Goal: Navigation & Orientation: Find specific page/section

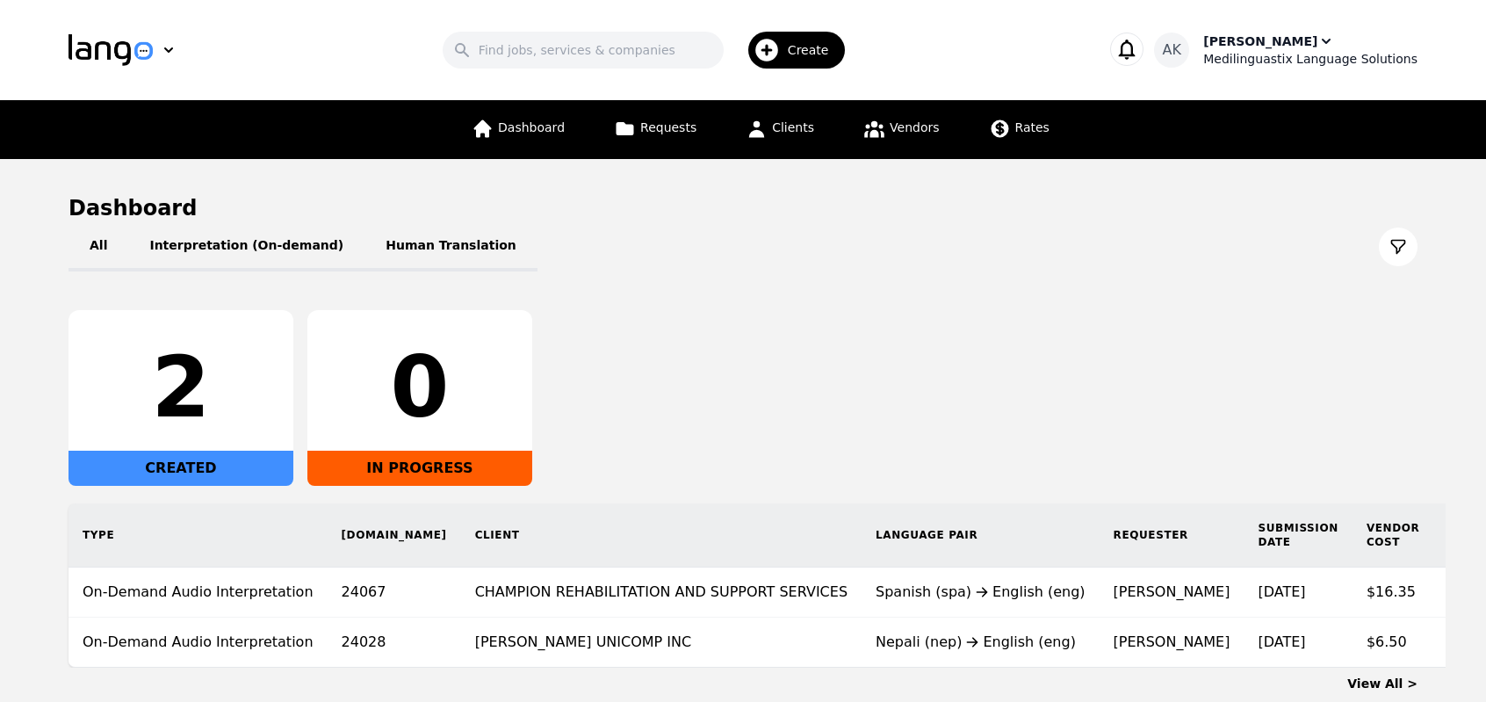
click at [1305, 54] on div "Medilinguastix Language Solutions" at bounding box center [1311, 59] width 214 height 18
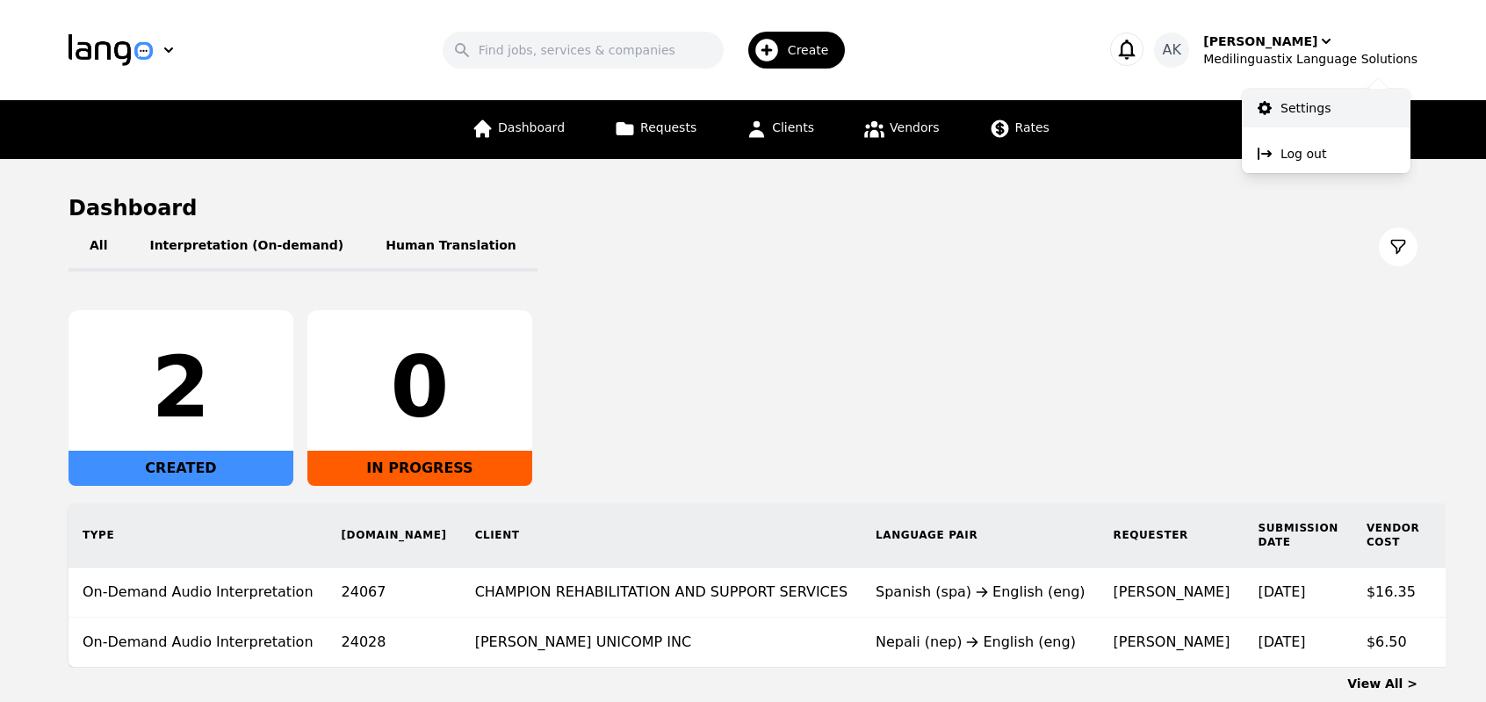
click at [1284, 106] on p "Settings" at bounding box center [1306, 108] width 50 height 18
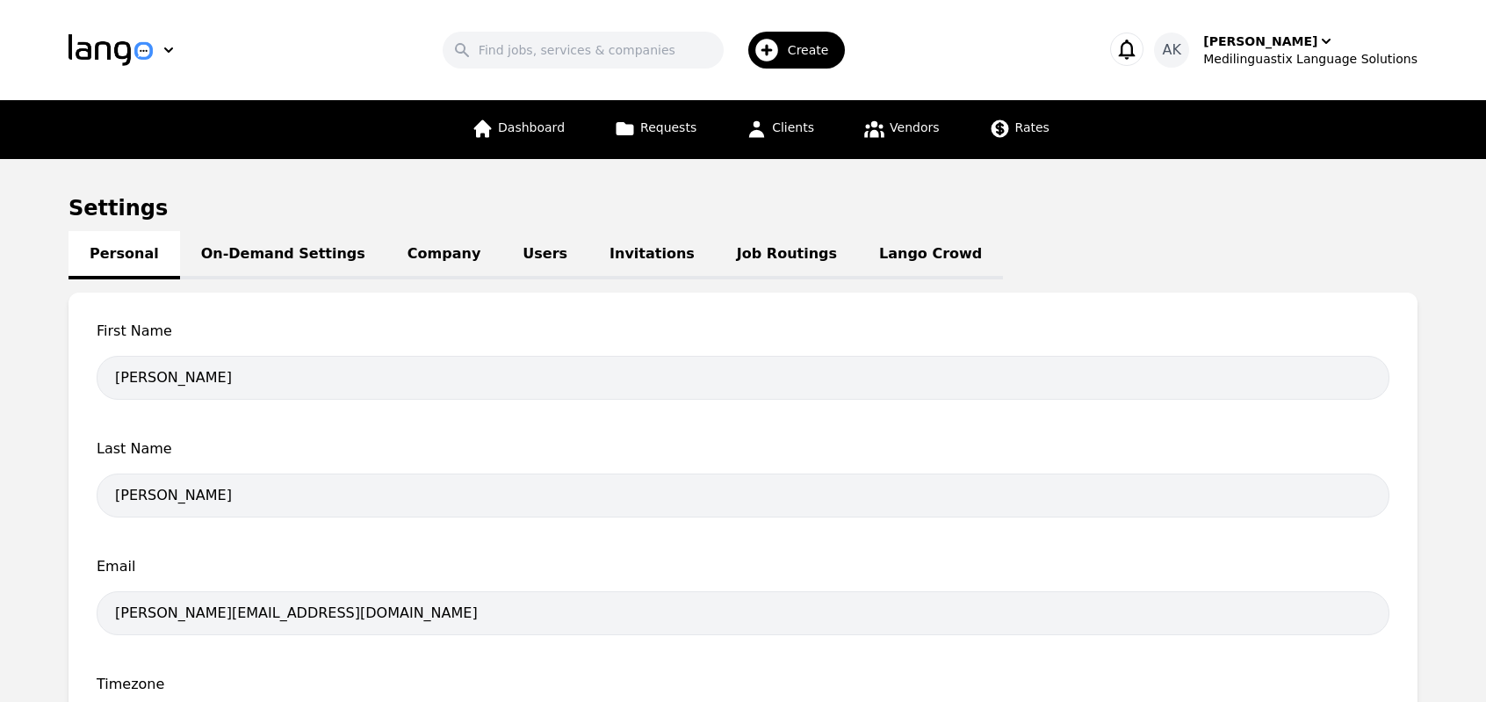
click at [268, 257] on link "On-Demand Settings" at bounding box center [283, 255] width 206 height 48
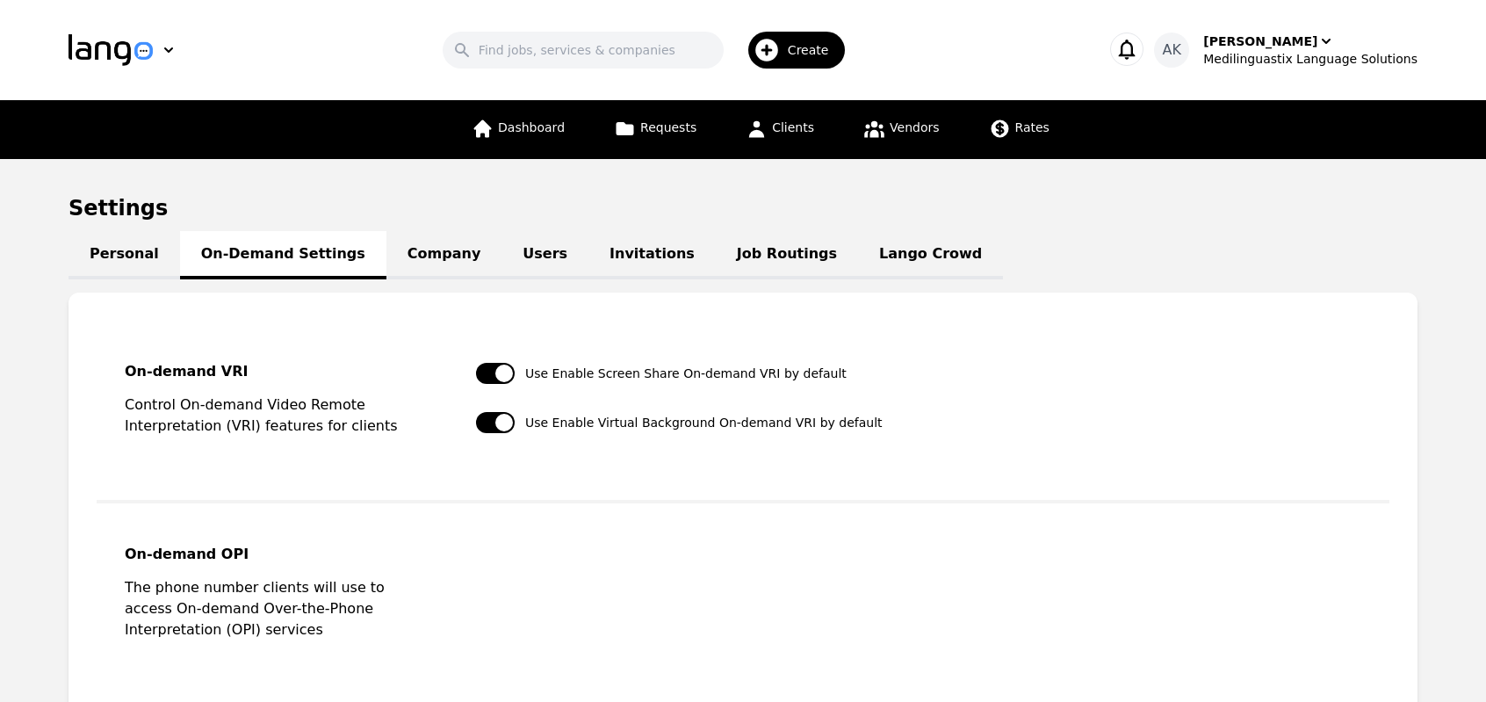
click at [401, 259] on link "Company" at bounding box center [444, 255] width 115 height 48
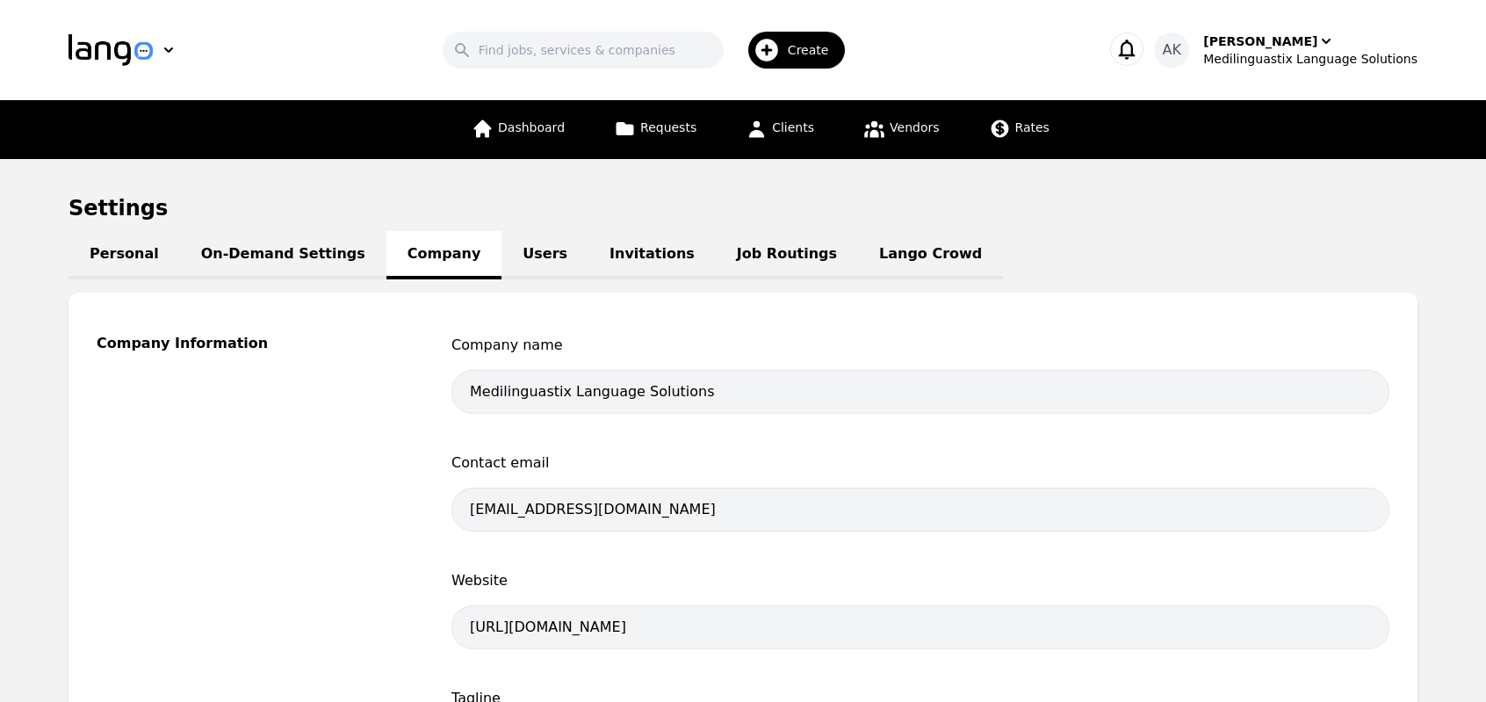
click at [502, 264] on link "Users" at bounding box center [545, 255] width 87 height 48
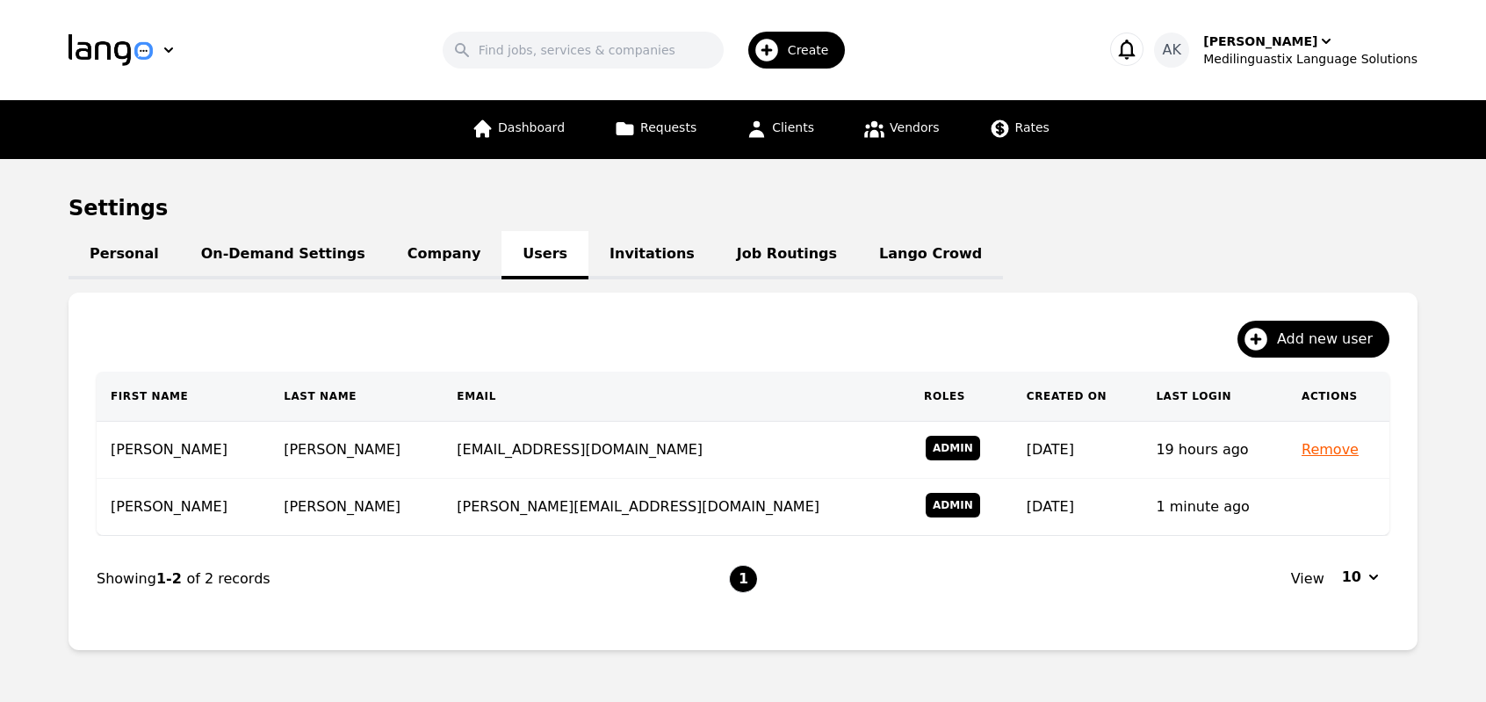
click at [591, 264] on link "Invitations" at bounding box center [652, 255] width 127 height 48
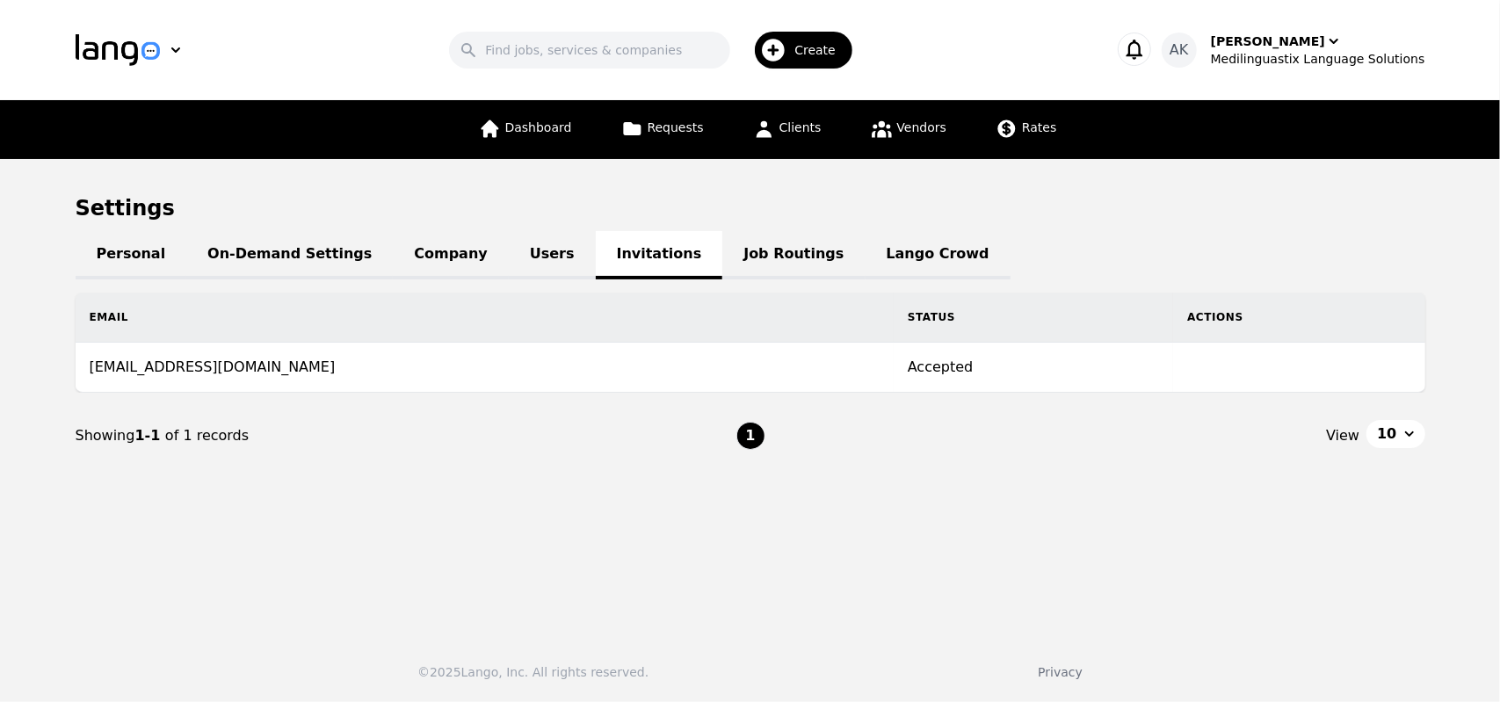
click at [509, 259] on link "Users" at bounding box center [552, 255] width 87 height 48
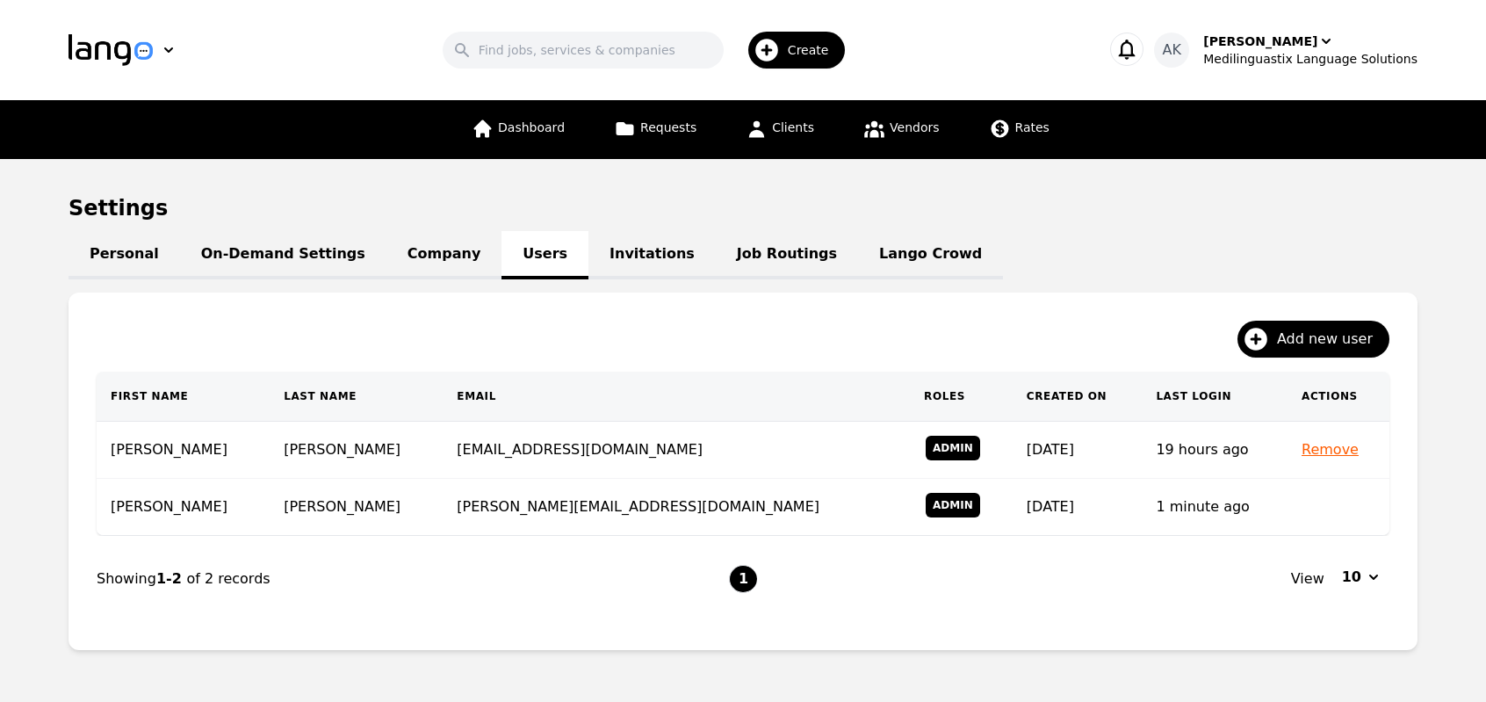
click at [589, 258] on link "Invitations" at bounding box center [652, 255] width 127 height 48
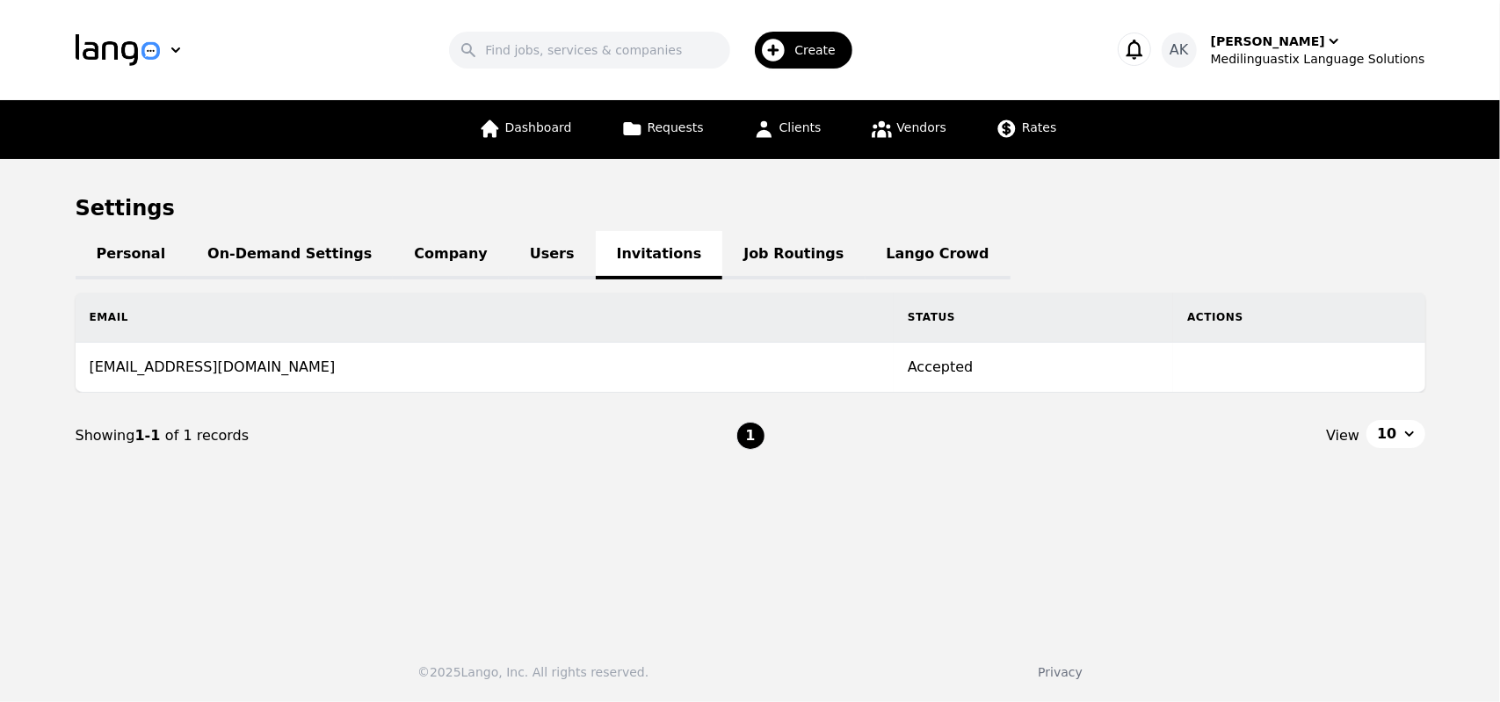
click at [722, 260] on link "Job Routings" at bounding box center [793, 255] width 142 height 48
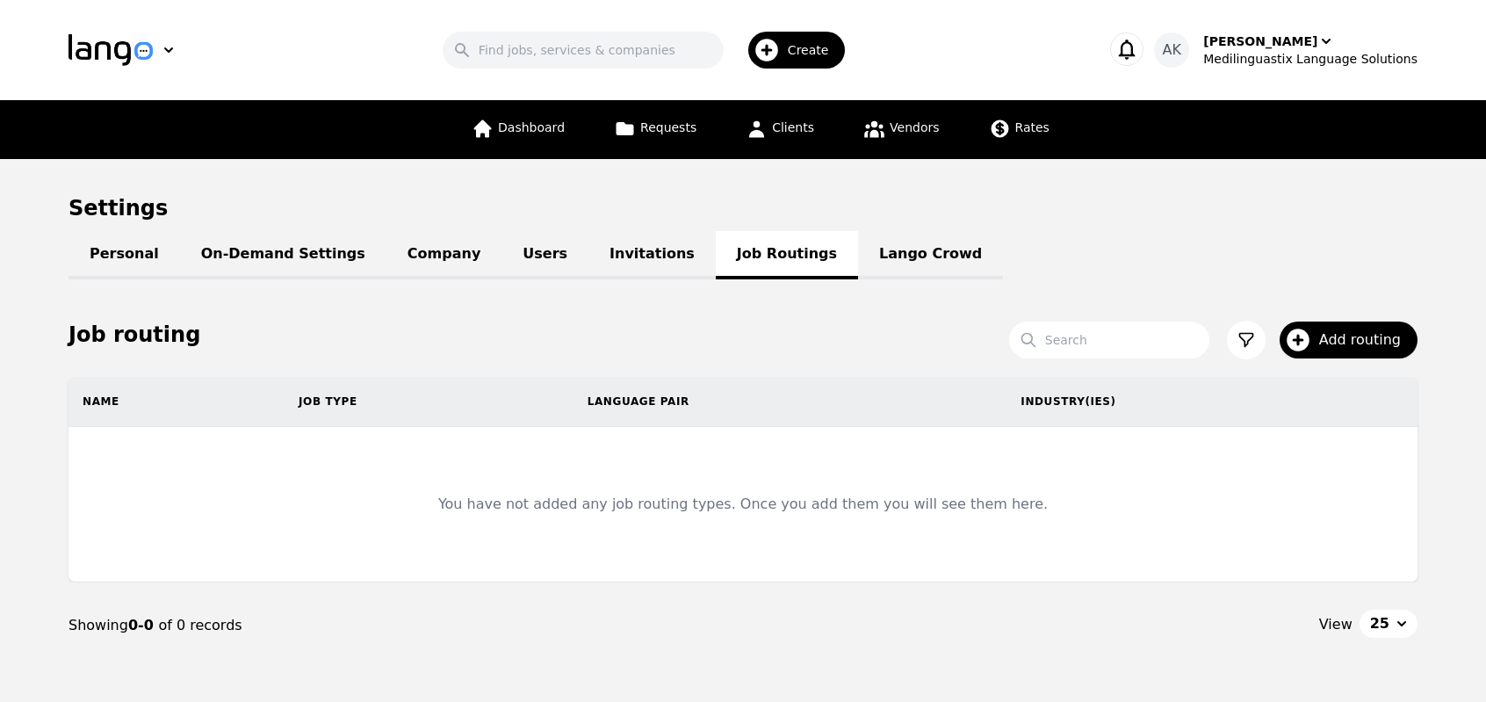
click at [858, 270] on link "Lango Crowd" at bounding box center [930, 255] width 145 height 48
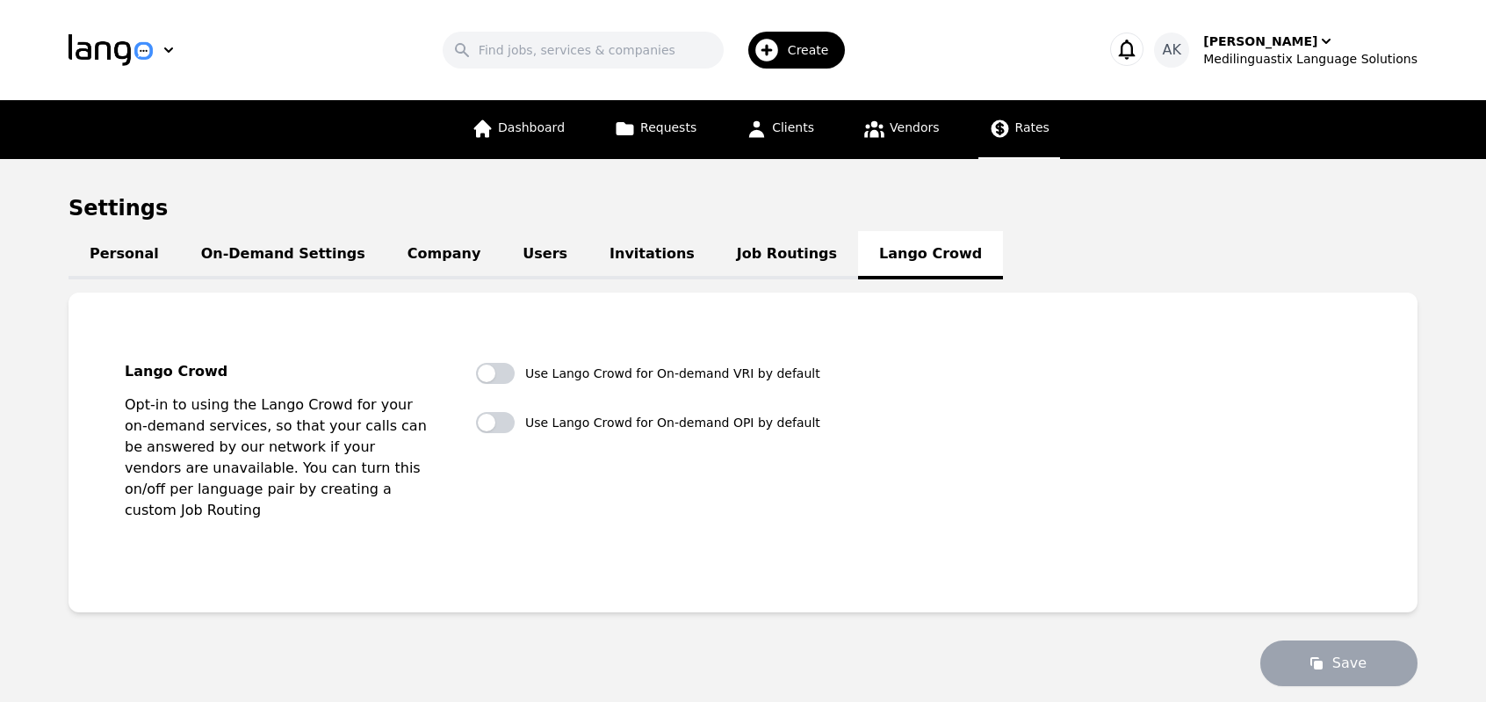
click at [1017, 127] on span "Rates" at bounding box center [1033, 127] width 34 height 14
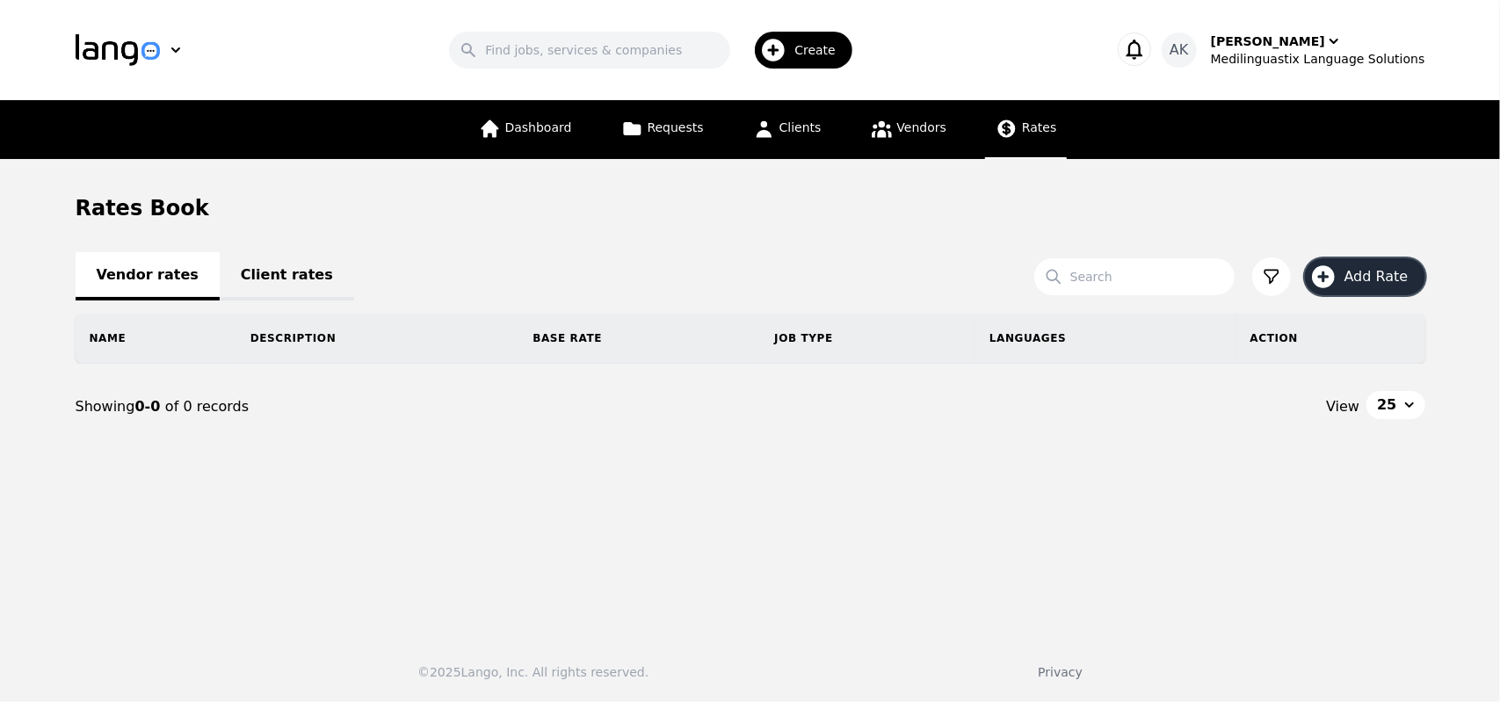
click at [1331, 268] on icon "button" at bounding box center [1323, 276] width 23 height 23
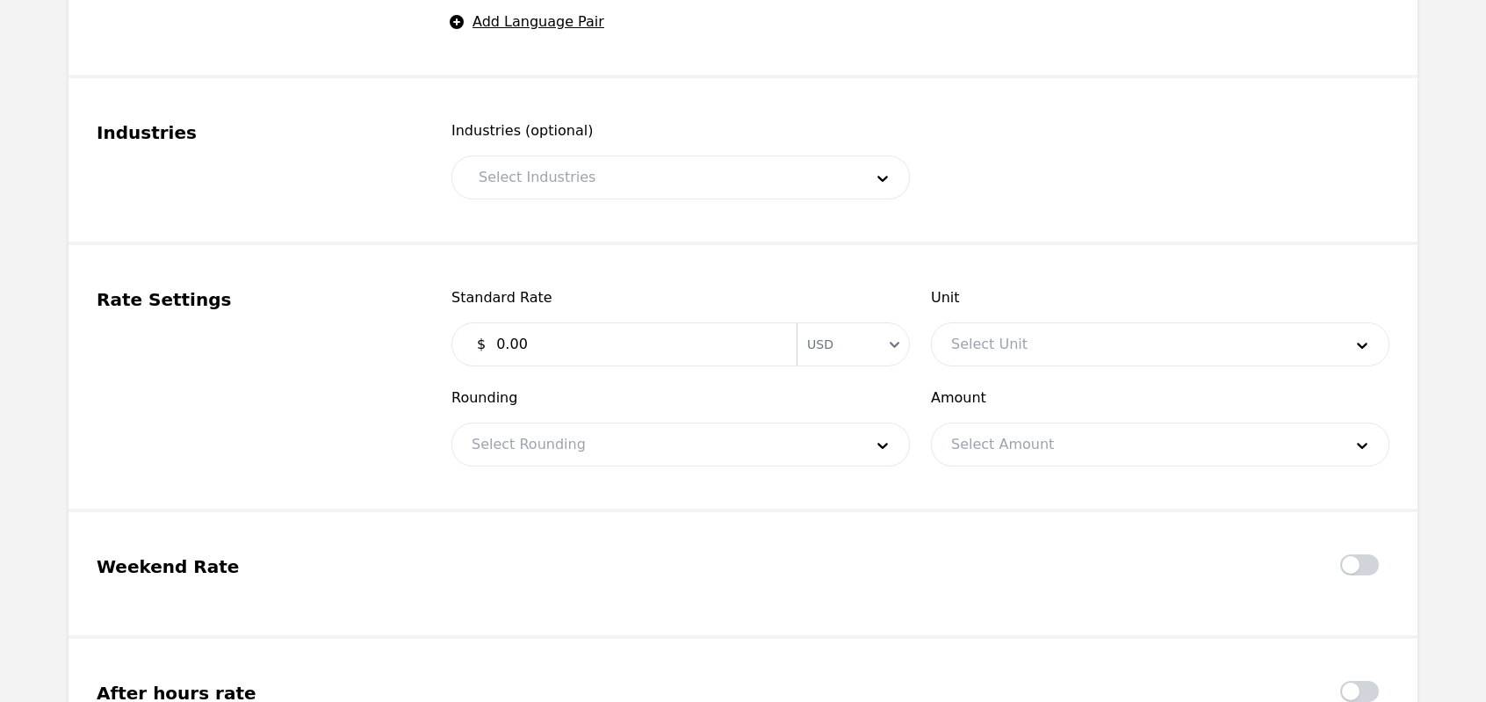
scroll to position [1016, 0]
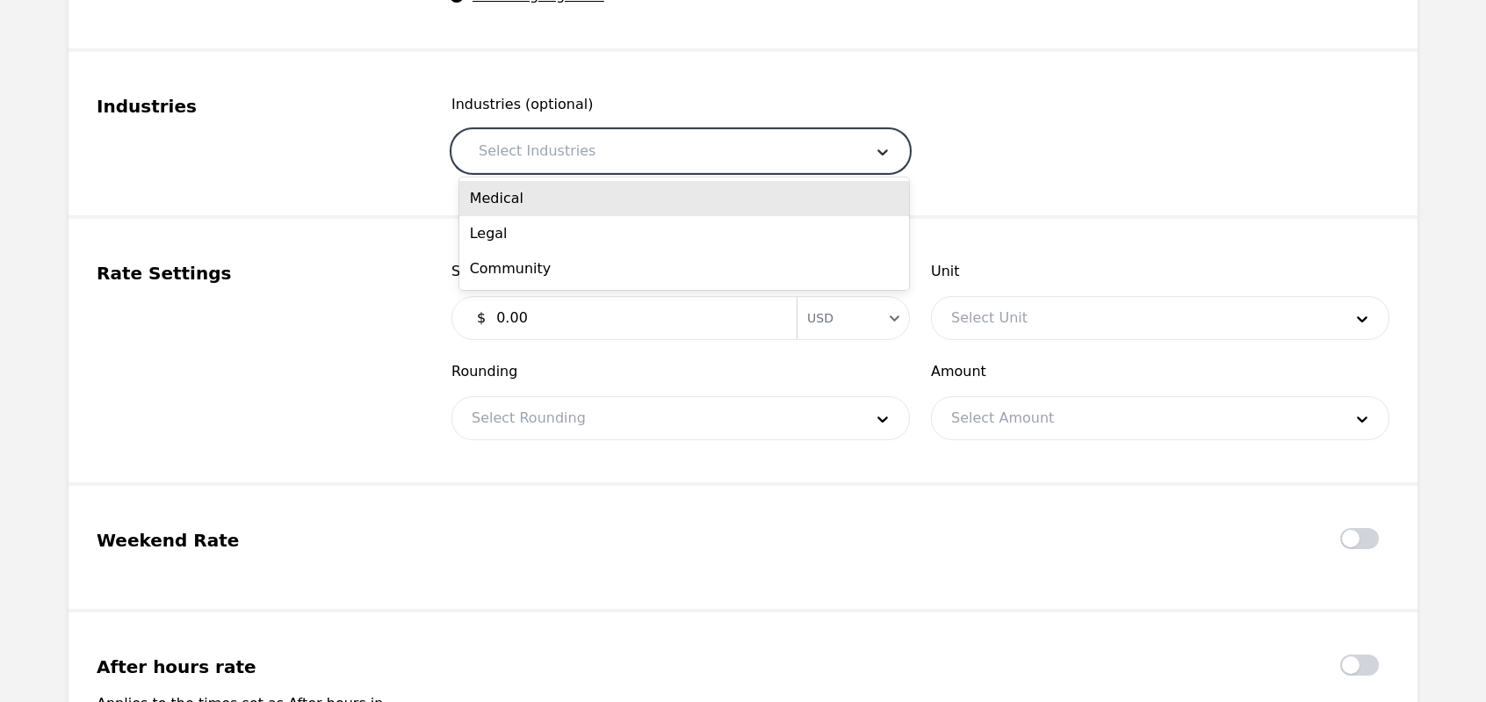
click at [873, 154] on div at bounding box center [883, 151] width 53 height 42
click at [728, 196] on div "Medical" at bounding box center [684, 198] width 451 height 35
click at [887, 155] on icon at bounding box center [883, 152] width 18 height 18
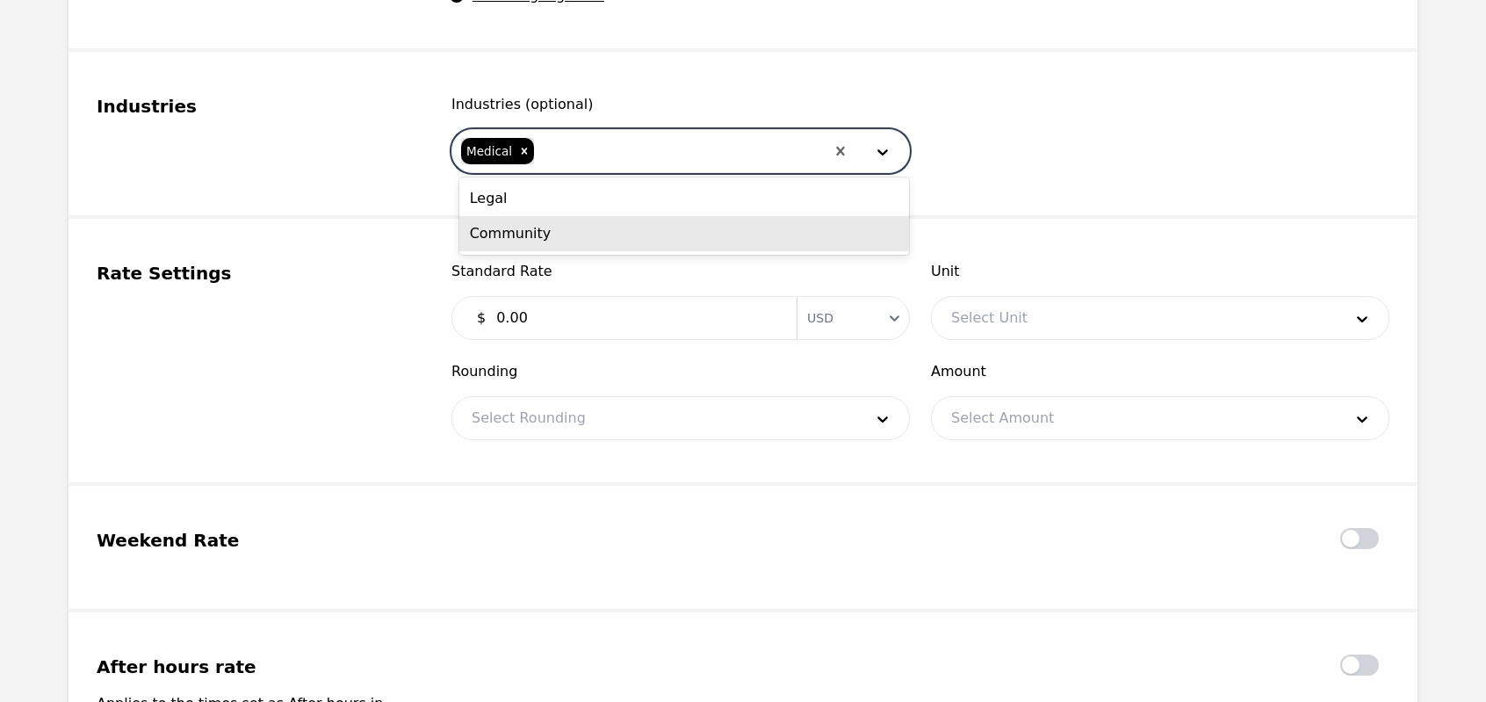
click at [661, 231] on div "Community" at bounding box center [684, 233] width 451 height 35
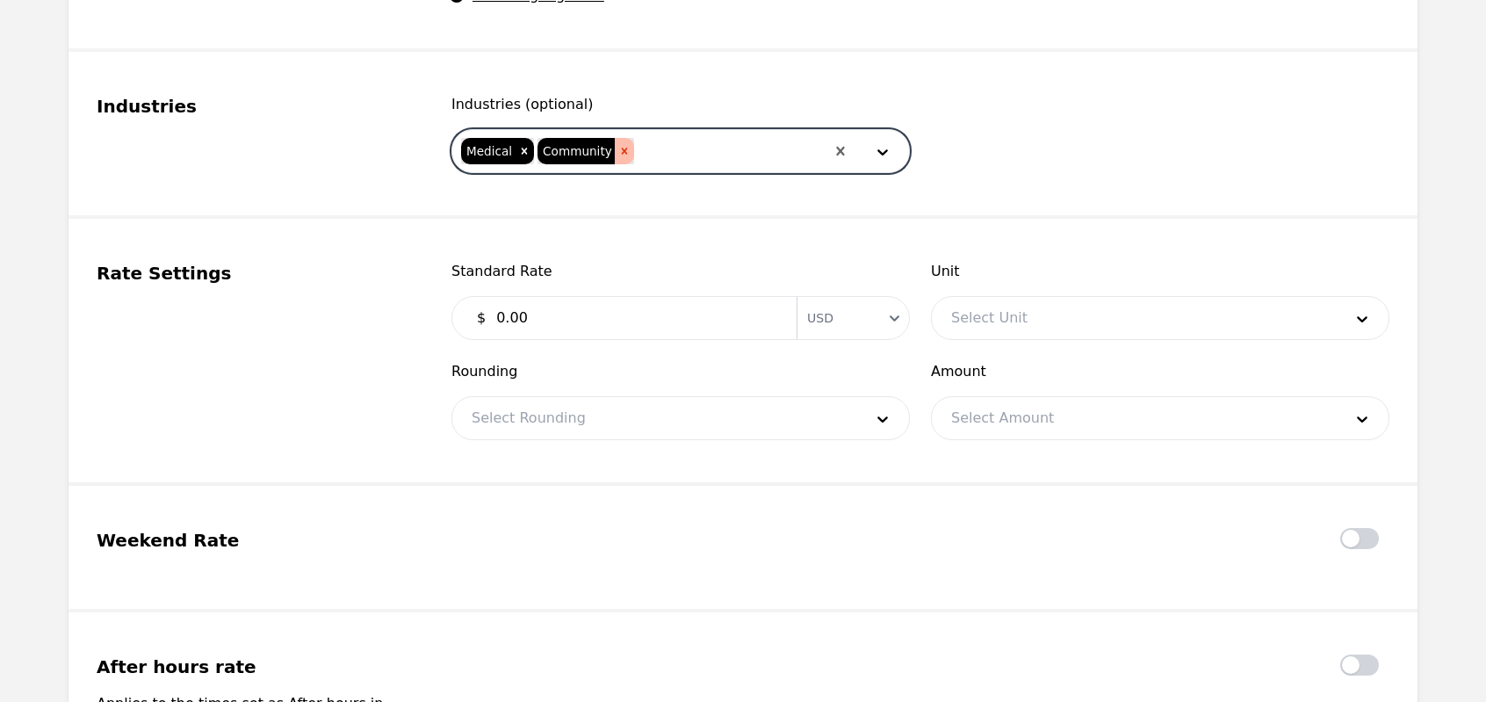
click at [618, 154] on icon "Remove Community" at bounding box center [624, 151] width 12 height 12
click at [518, 148] on icon "Remove Medical" at bounding box center [524, 151] width 12 height 12
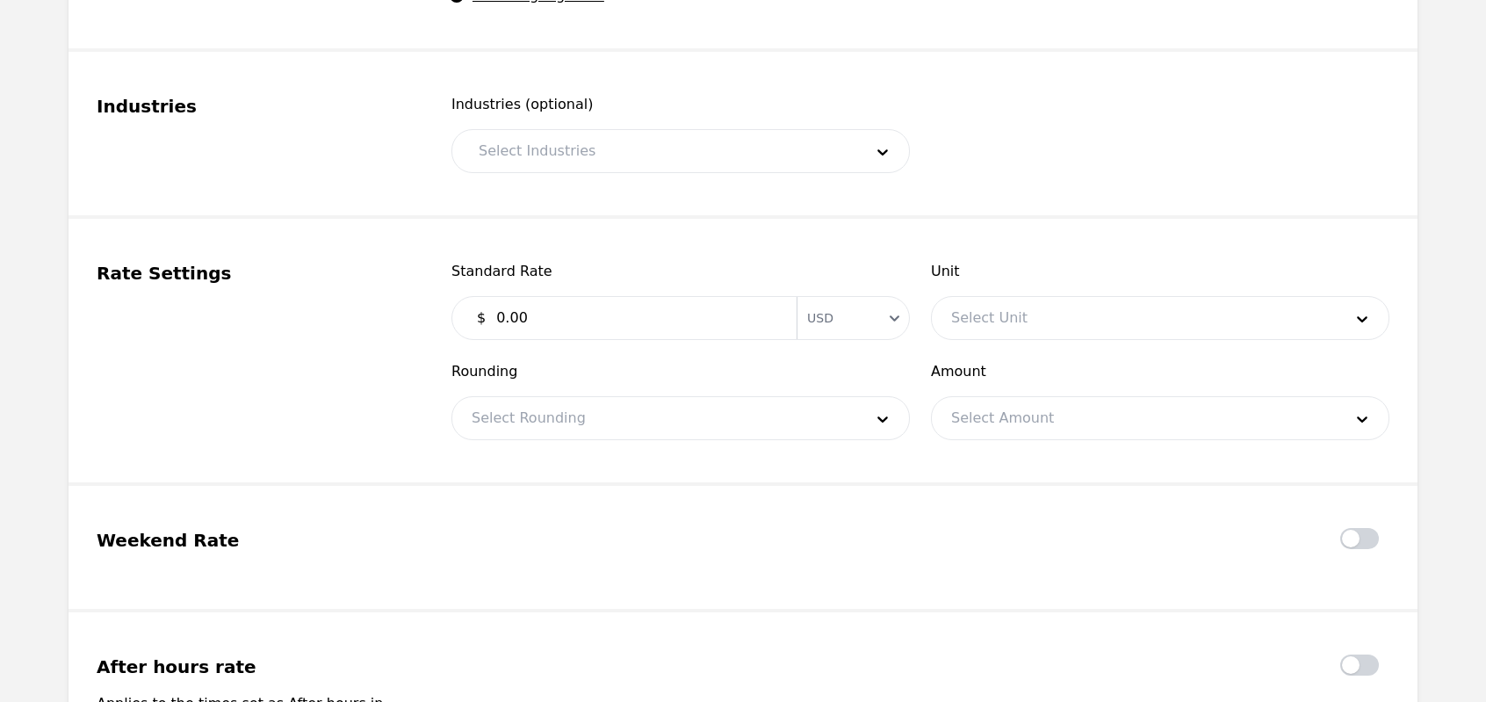
click at [350, 159] on div "Industries" at bounding box center [253, 133] width 313 height 79
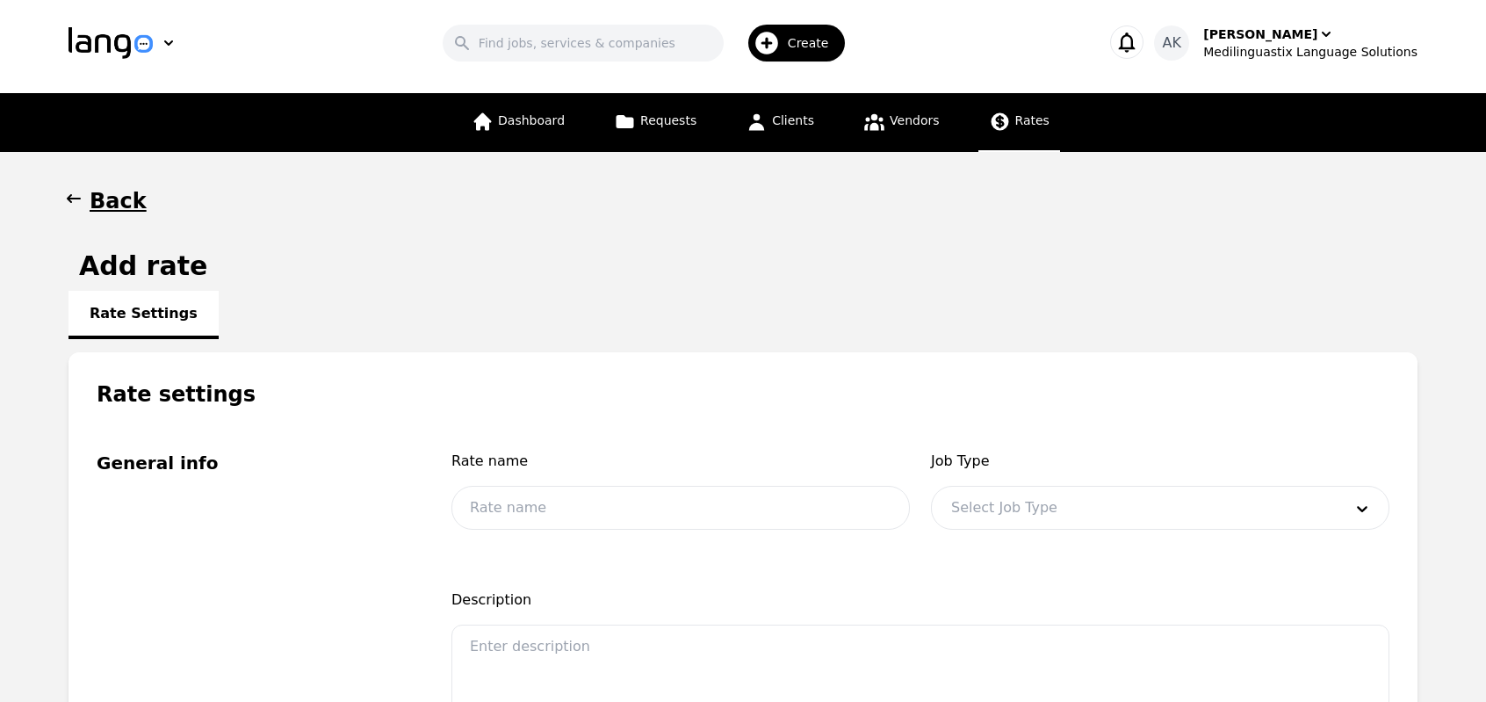
scroll to position [0, 0]
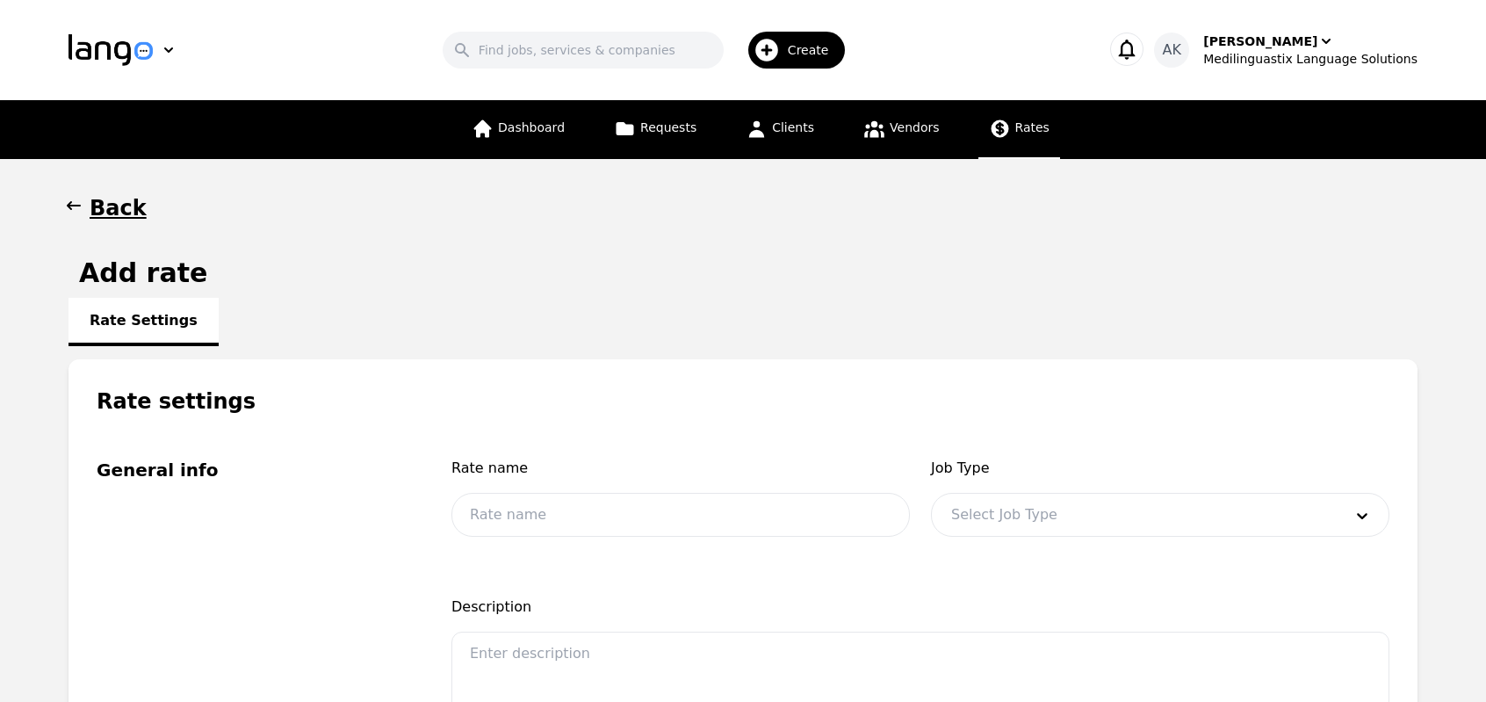
click at [76, 208] on icon "button" at bounding box center [74, 206] width 18 height 18
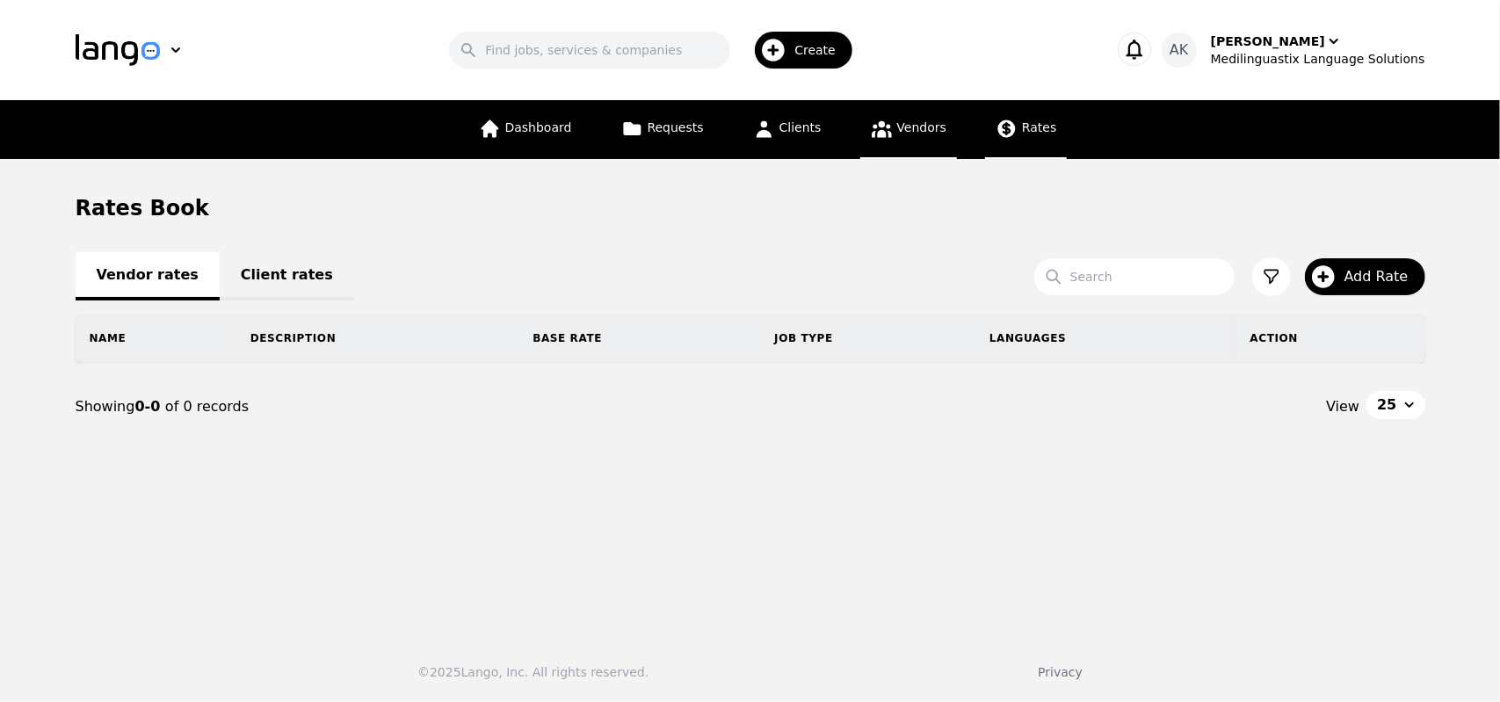
click at [908, 136] on link "Vendors" at bounding box center [908, 129] width 97 height 59
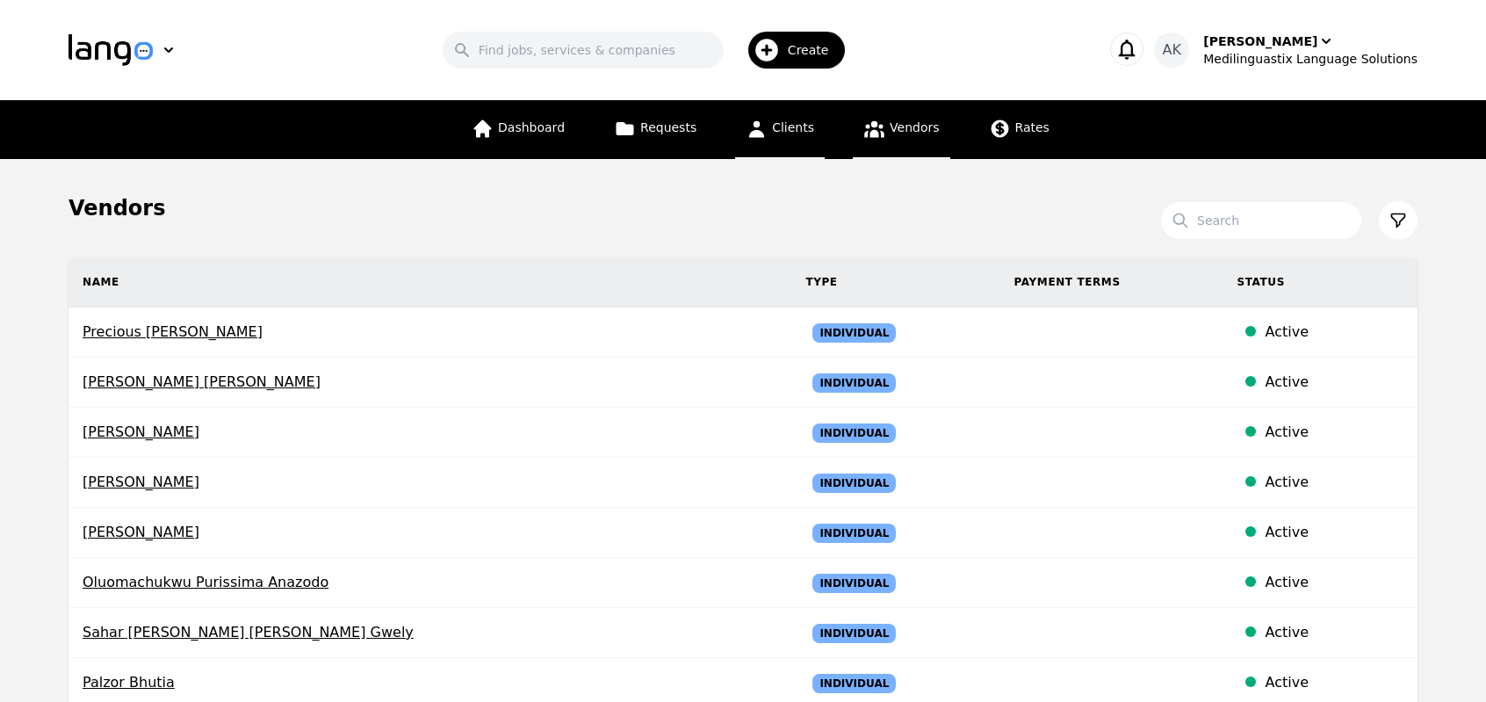
click at [789, 134] on span "Clients" at bounding box center [793, 127] width 42 height 14
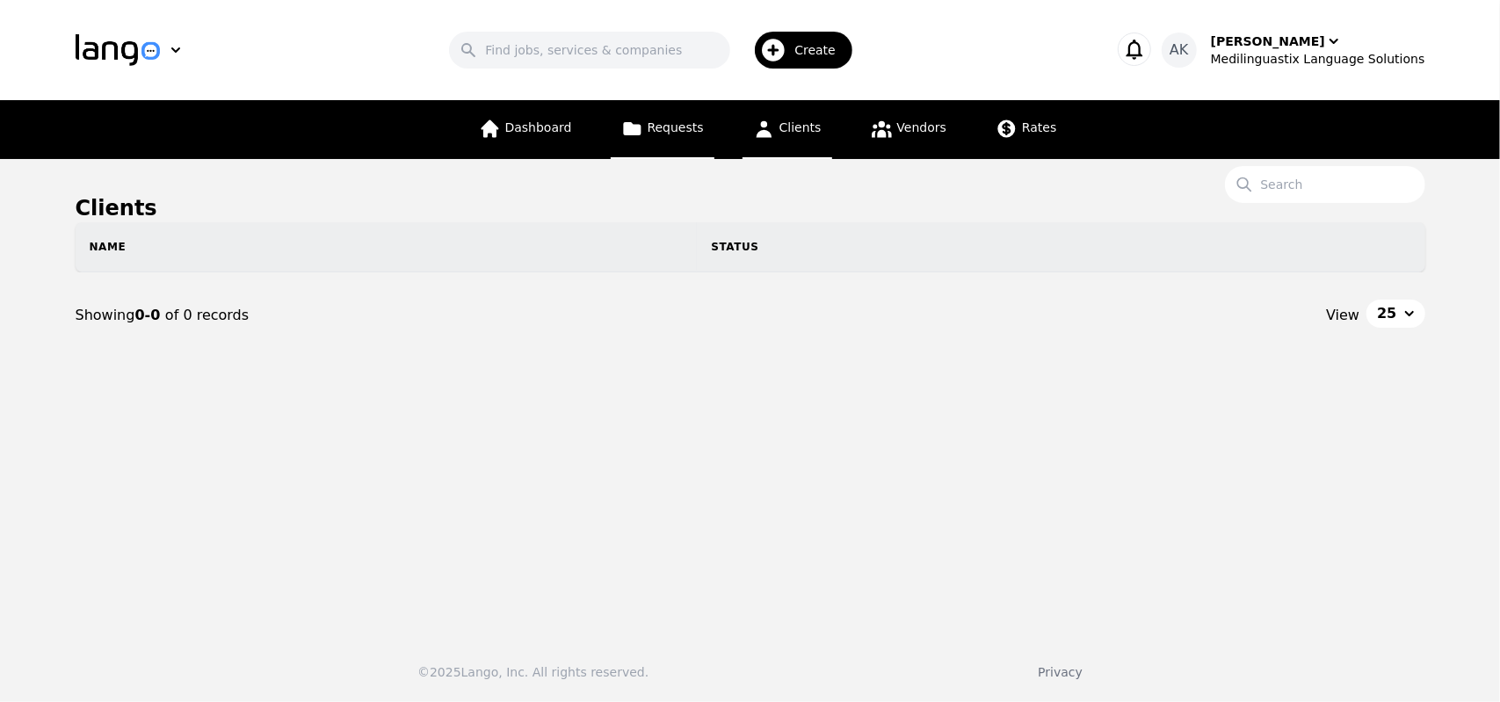
click at [678, 131] on span "Requests" at bounding box center [675, 127] width 56 height 14
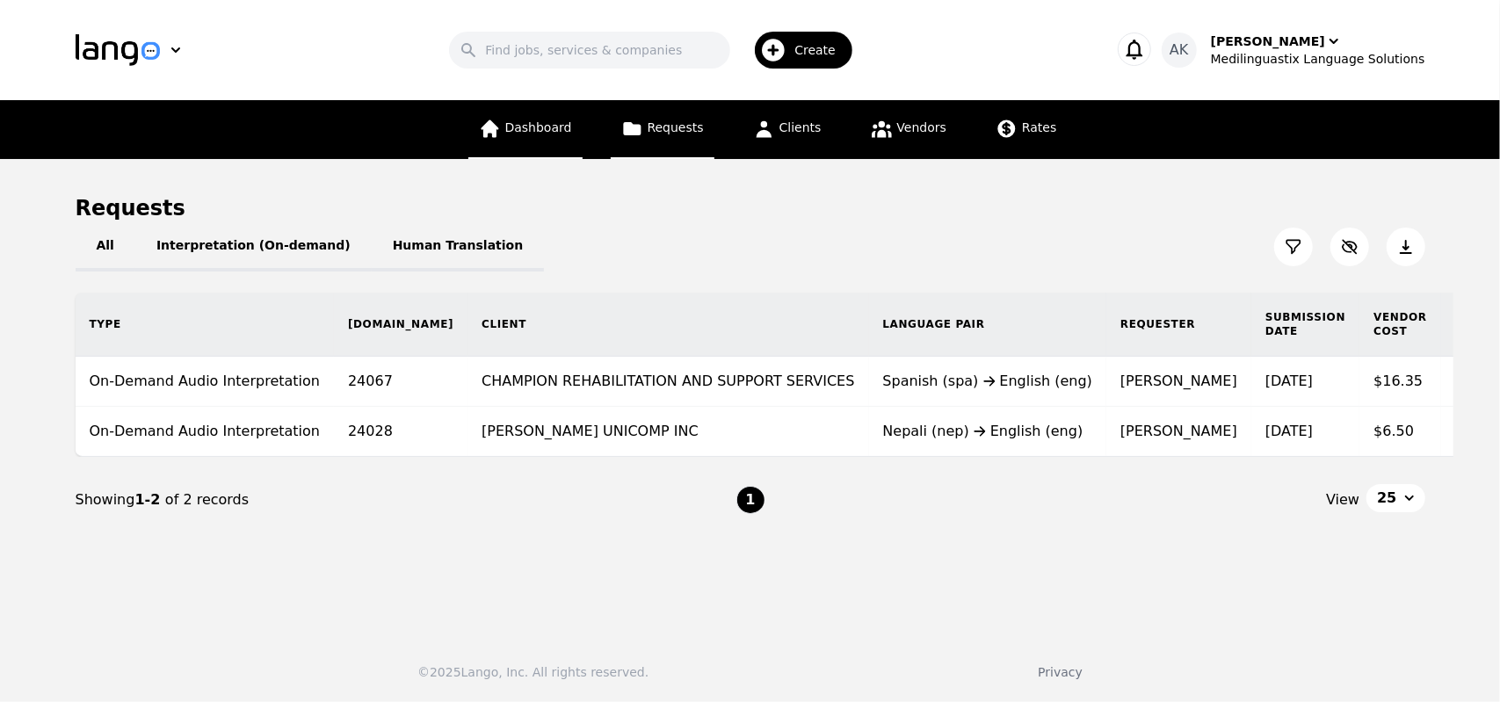
click at [536, 131] on span "Dashboard" at bounding box center [538, 127] width 67 height 14
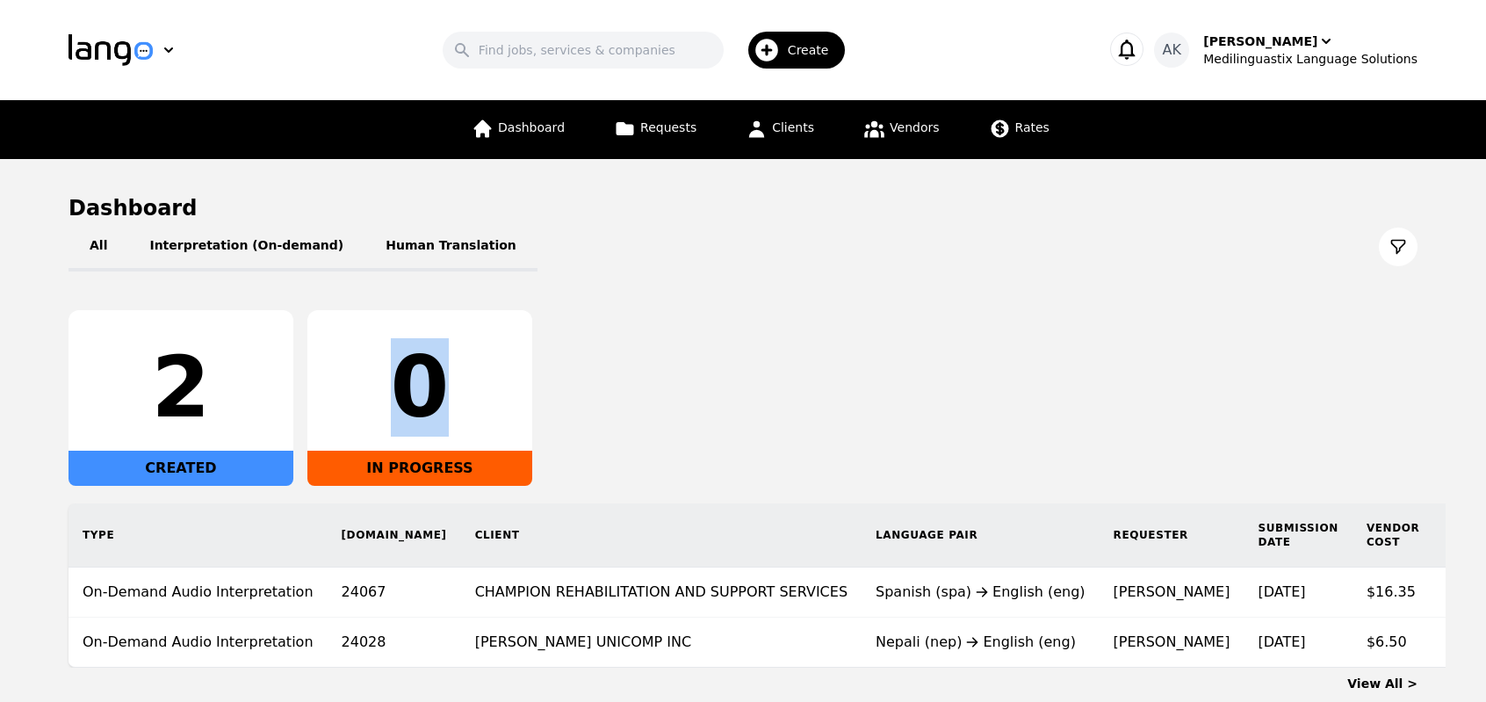
drag, startPoint x: 438, startPoint y: 387, endPoint x: 385, endPoint y: 395, distance: 53.4
click at [385, 395] on div "0" at bounding box center [420, 387] width 197 height 84
click at [1318, 45] on icon "button" at bounding box center [1327, 42] width 18 height 18
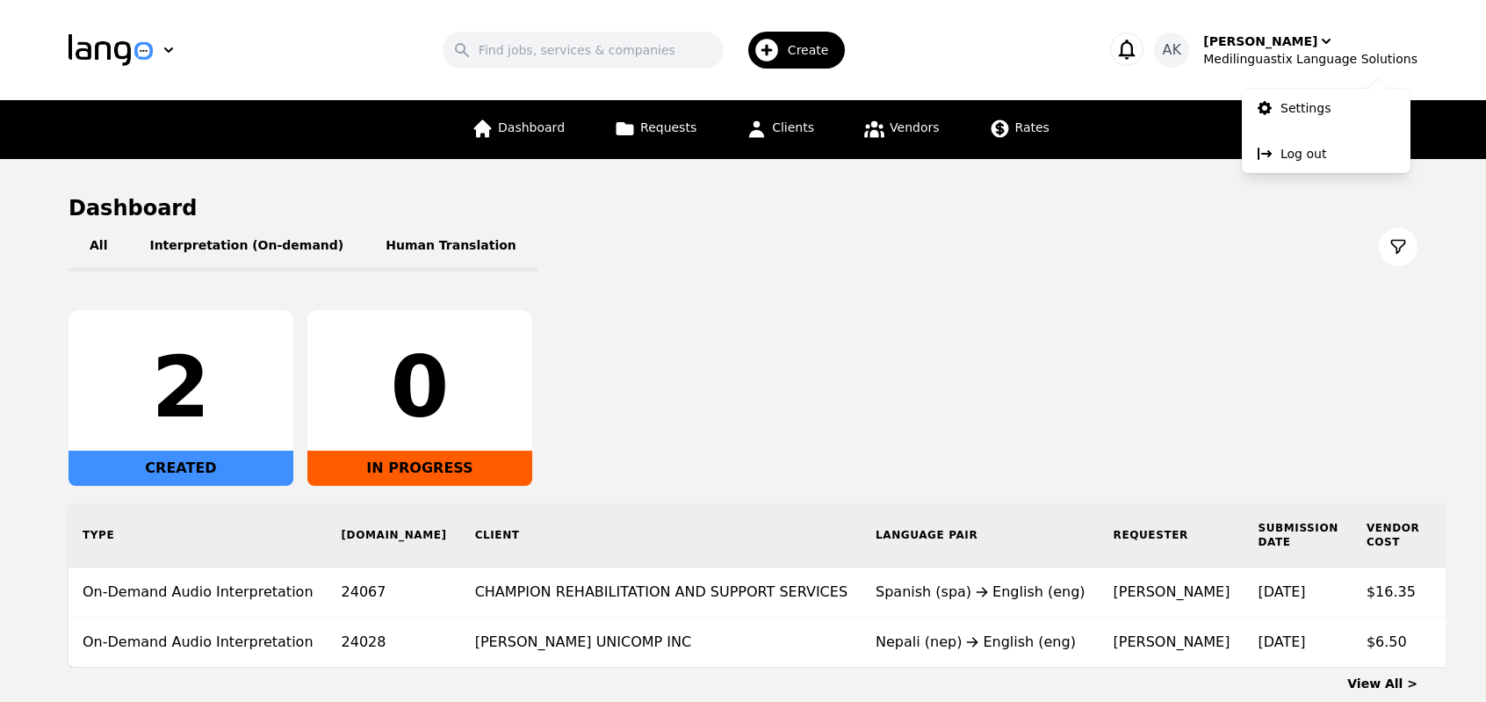
click at [1110, 257] on div "All Interpretation (On-demand) Human Translation" at bounding box center [743, 246] width 1349 height 49
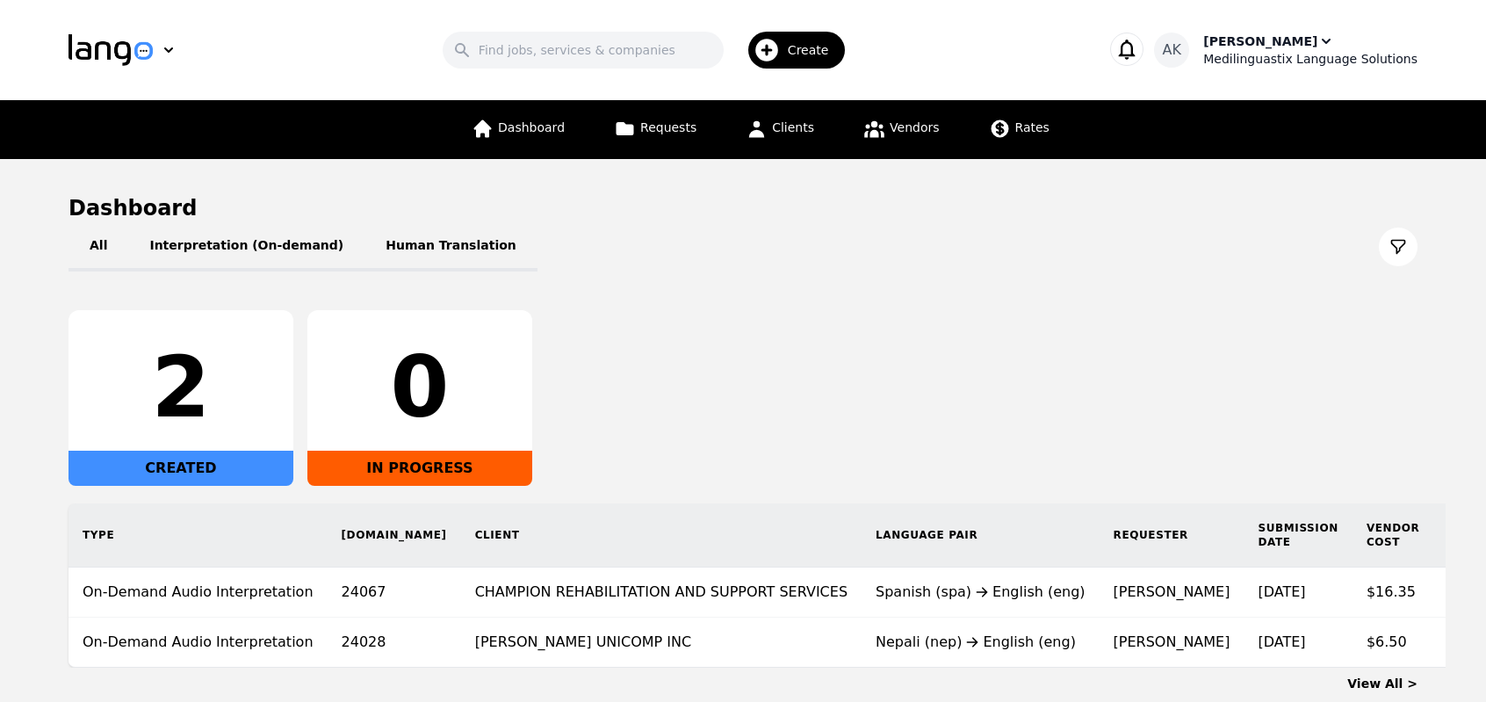
click at [1304, 47] on div "Ameet Kumar" at bounding box center [1261, 42] width 114 height 18
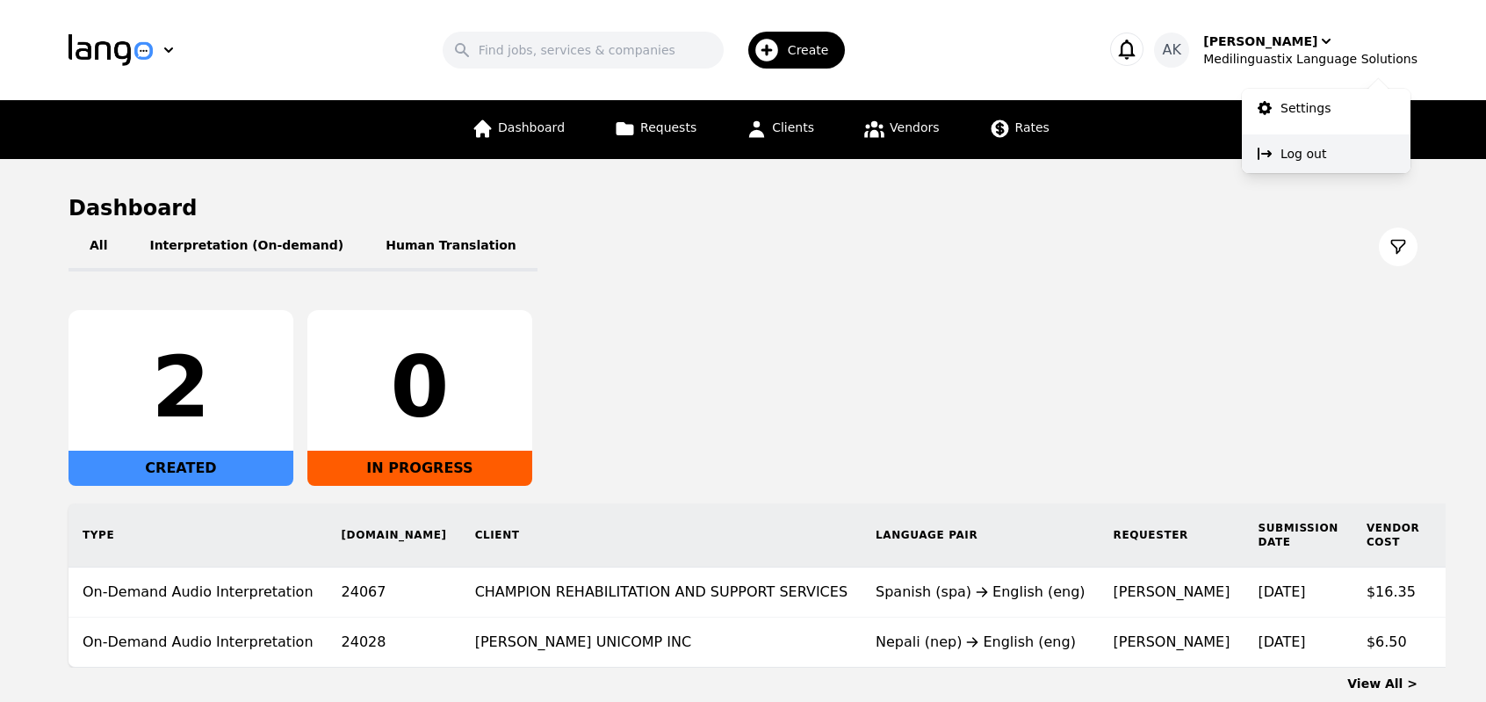
click at [1284, 154] on p "Log out" at bounding box center [1304, 154] width 46 height 18
